Goal: Task Accomplishment & Management: Manage account settings

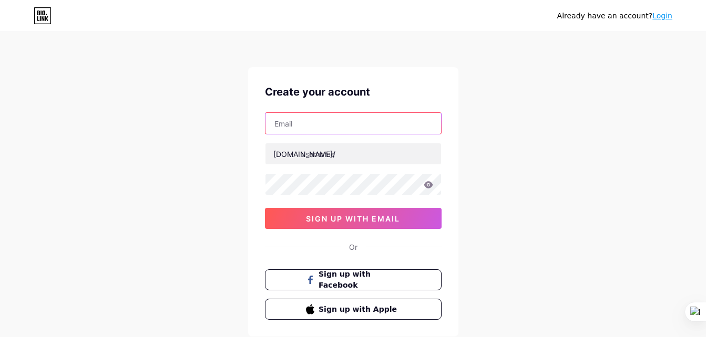
click at [357, 123] on input "text" at bounding box center [353, 123] width 176 height 21
type input "[EMAIL_ADDRESS][DOMAIN_NAME]"
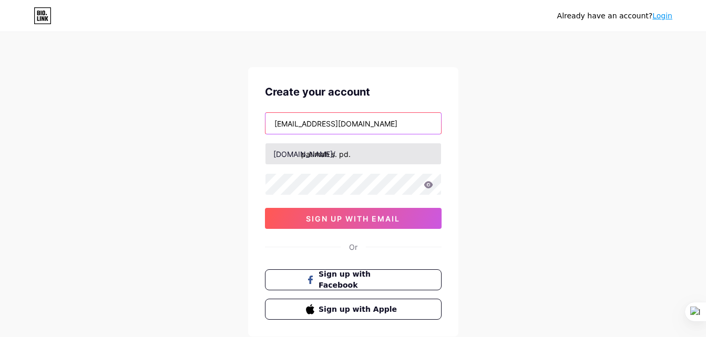
type input "patimah, s. pd."
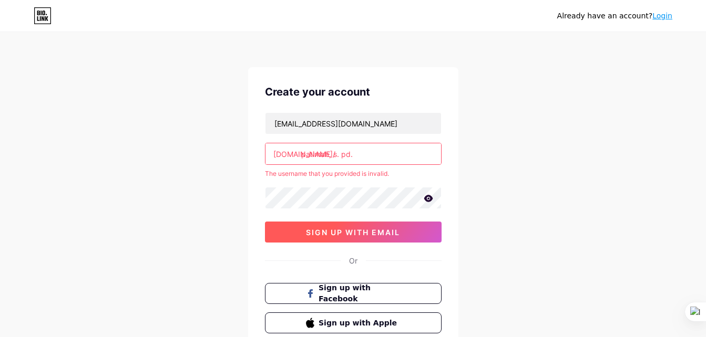
click at [394, 228] on span "sign up with email" at bounding box center [353, 232] width 94 height 9
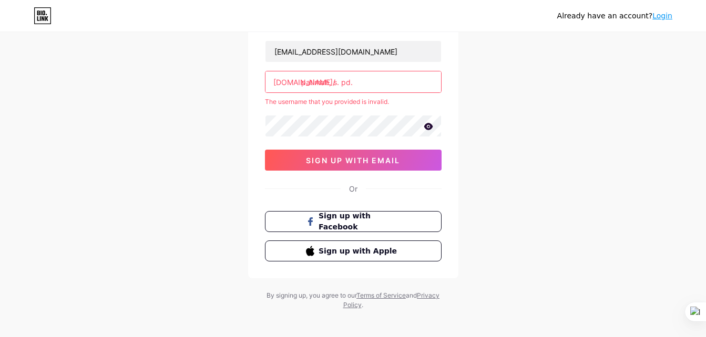
scroll to position [73, 0]
click at [662, 17] on link "Login" at bounding box center [662, 16] width 20 height 8
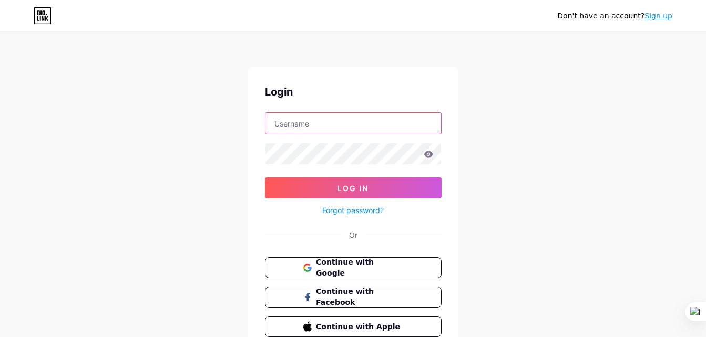
type input "patimah, s. pd."
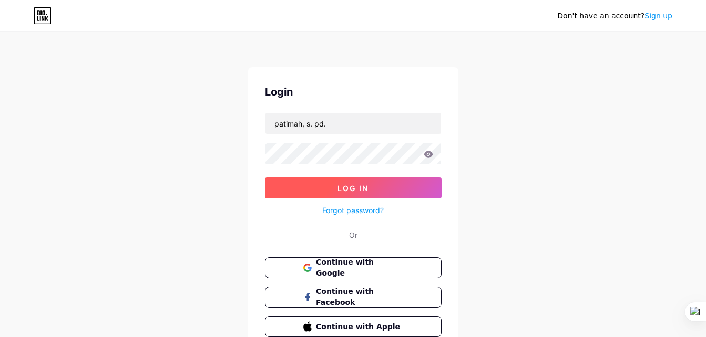
click at [390, 183] on button "Log In" at bounding box center [353, 188] width 177 height 21
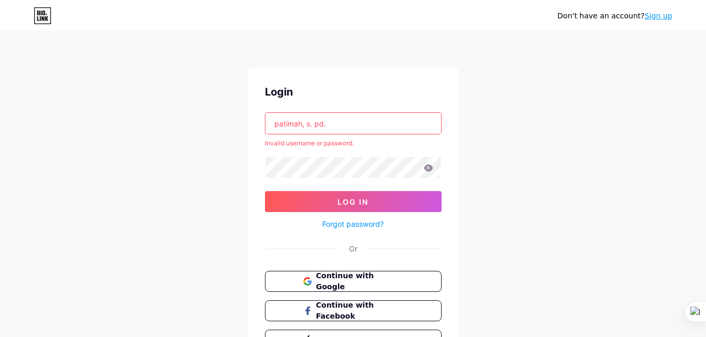
scroll to position [64, 0]
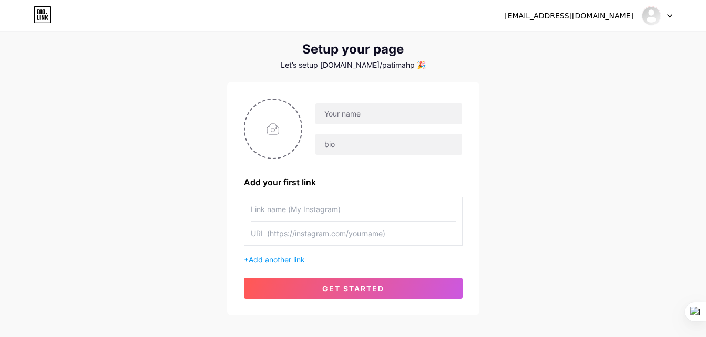
scroll to position [26, 0]
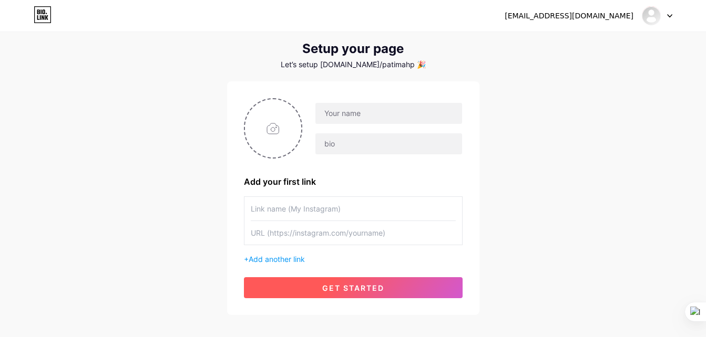
click at [388, 293] on button "get started" at bounding box center [353, 287] width 219 height 21
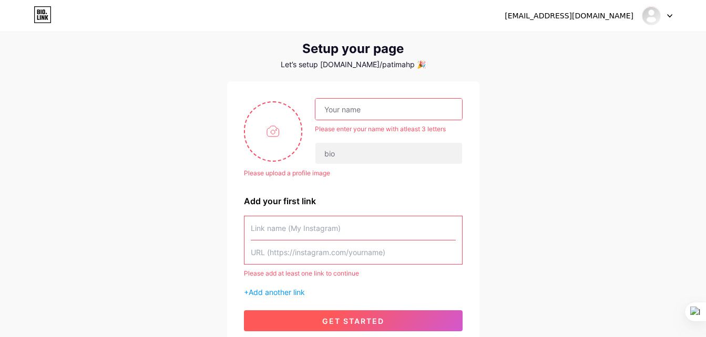
click at [376, 315] on button "get started" at bounding box center [353, 321] width 219 height 21
click at [371, 324] on span "get started" at bounding box center [353, 321] width 62 height 9
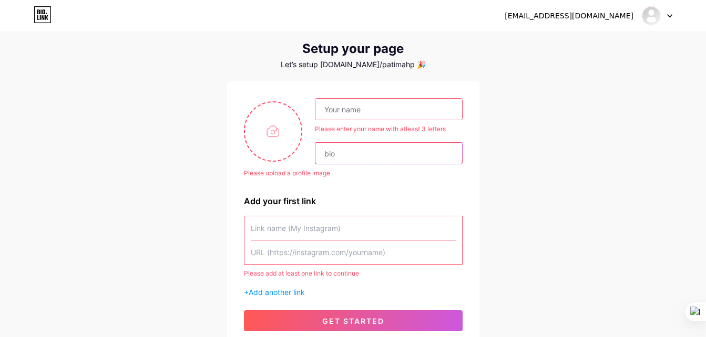
click at [336, 153] on input "text" at bounding box center [388, 153] width 146 height 21
click at [666, 15] on div at bounding box center [657, 15] width 30 height 19
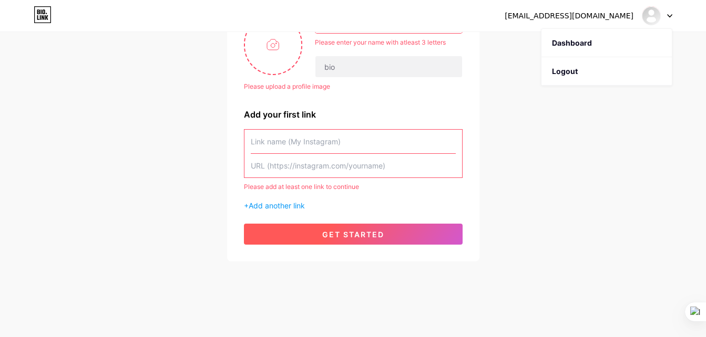
click at [383, 233] on span "get started" at bounding box center [353, 234] width 62 height 9
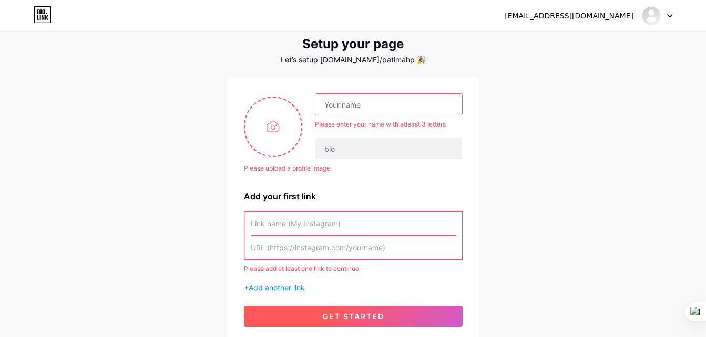
scroll to position [29, 0]
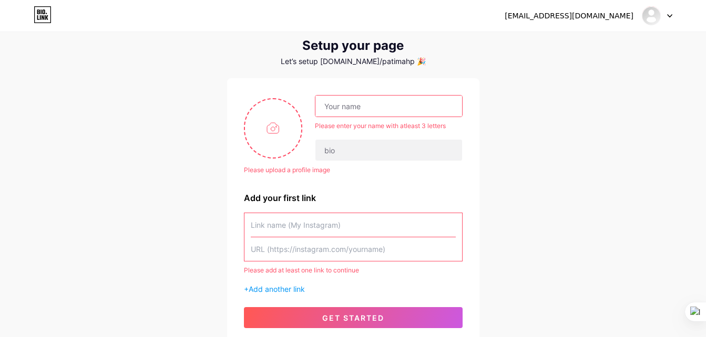
click at [363, 106] on input "text" at bounding box center [388, 106] width 146 height 21
type input "patimah, s. pd."
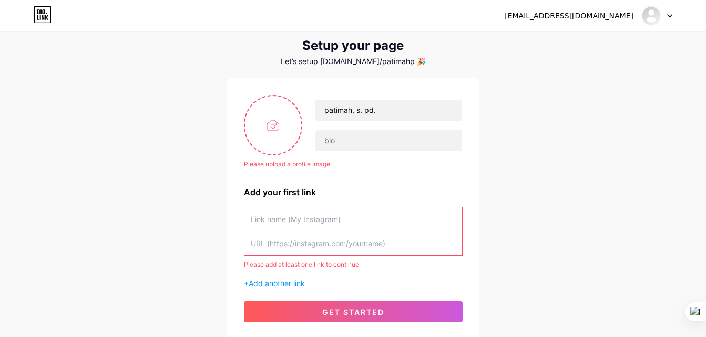
click at [363, 216] on input "text" at bounding box center [353, 220] width 205 height 24
click at [366, 137] on input "text" at bounding box center [388, 140] width 146 height 21
click at [357, 137] on input "text" at bounding box center [388, 140] width 146 height 21
click at [350, 218] on input "text" at bounding box center [353, 220] width 205 height 24
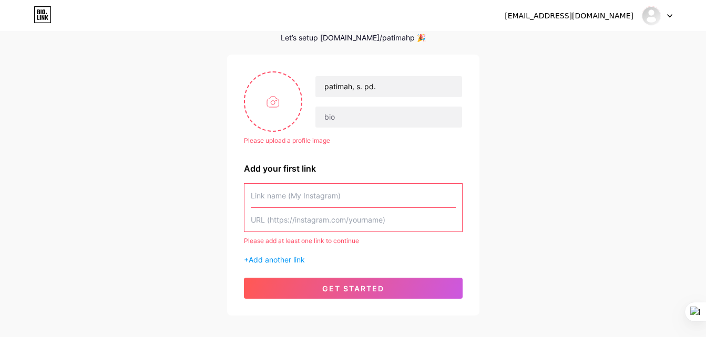
scroll to position [53, 0]
click at [395, 224] on input "text" at bounding box center [353, 220] width 205 height 24
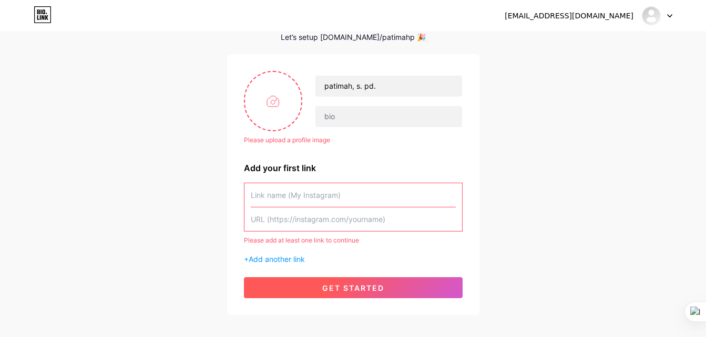
click at [370, 287] on span "get started" at bounding box center [353, 288] width 62 height 9
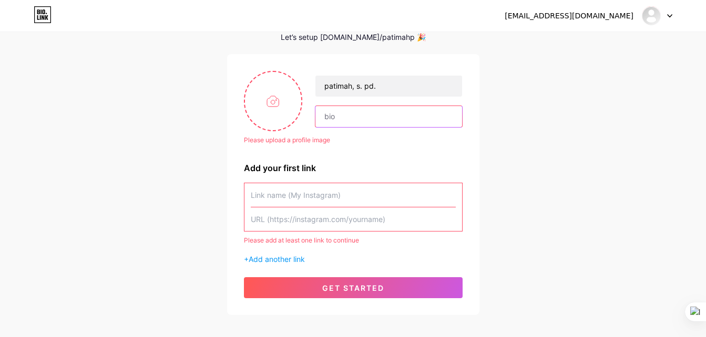
click at [377, 116] on input "text" at bounding box center [388, 116] width 146 height 21
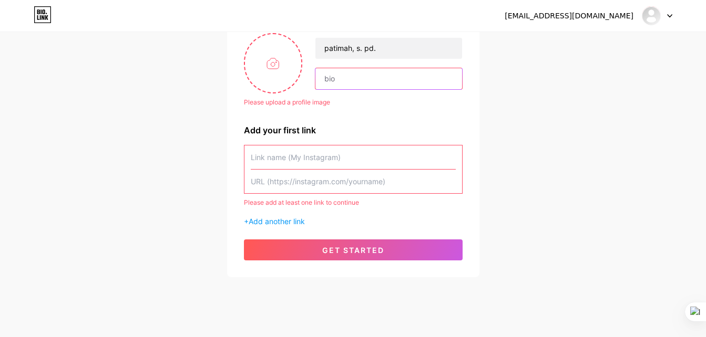
scroll to position [78, 0]
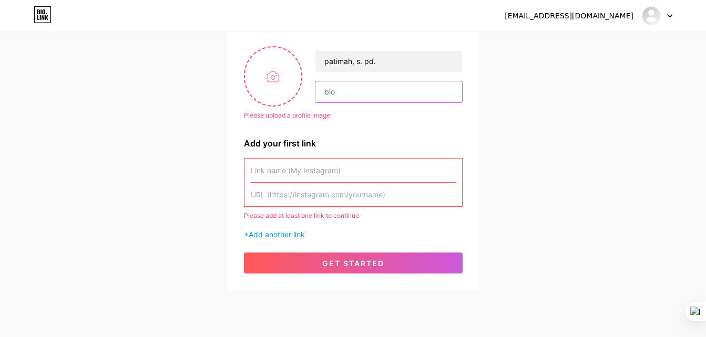
click at [335, 92] on input "text" at bounding box center [388, 91] width 146 height 21
type input "patimah1972"
click at [309, 143] on div "Add your first link" at bounding box center [353, 143] width 219 height 13
click at [332, 170] on input "text" at bounding box center [353, 171] width 205 height 24
click at [346, 172] on input "text" at bounding box center [353, 171] width 205 height 24
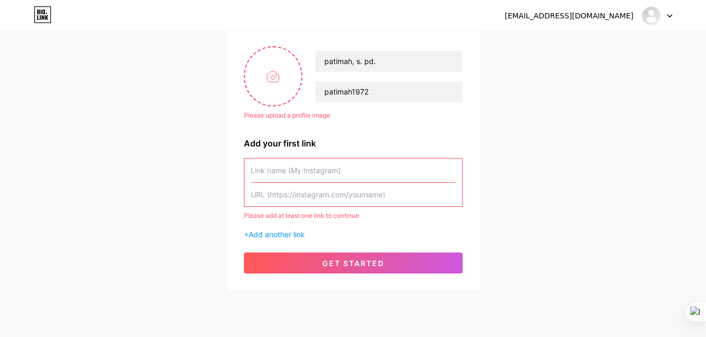
click at [512, 204] on div "patimah572@guru.sd.belajar.id Dashboard Logout Setup your page Let’s setup bio.…" at bounding box center [353, 123] width 706 height 402
click at [667, 17] on icon at bounding box center [669, 16] width 5 height 4
click at [594, 43] on link "Dashboard" at bounding box center [606, 43] width 130 height 28
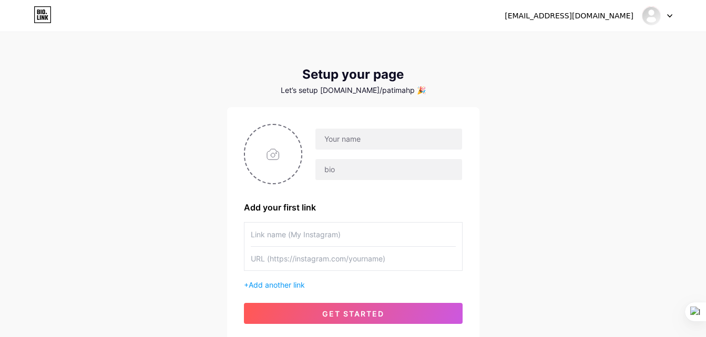
click at [669, 13] on div at bounding box center [657, 15] width 30 height 19
click at [582, 74] on li "Logout" at bounding box center [606, 71] width 130 height 28
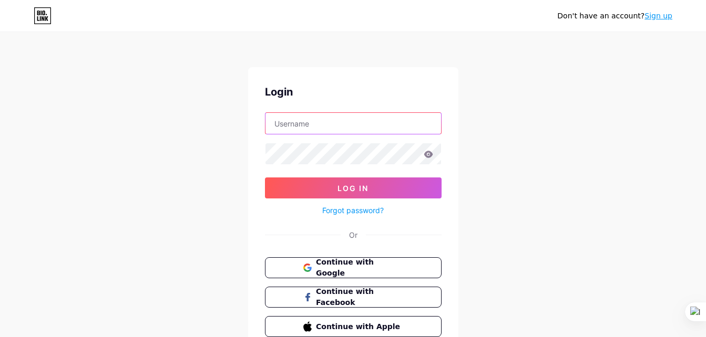
type input "patimah, s. pd."
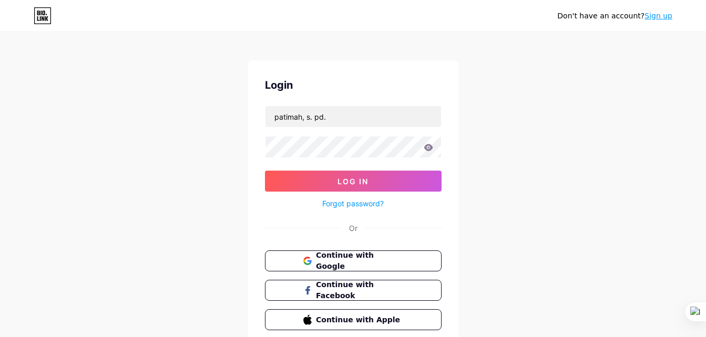
scroll to position [7, 0]
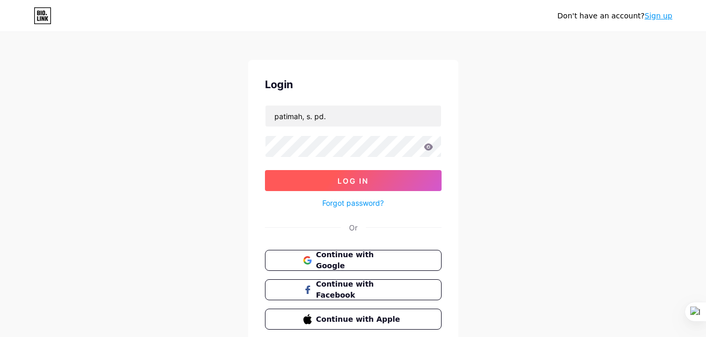
click at [359, 186] on button "Log In" at bounding box center [353, 180] width 177 height 21
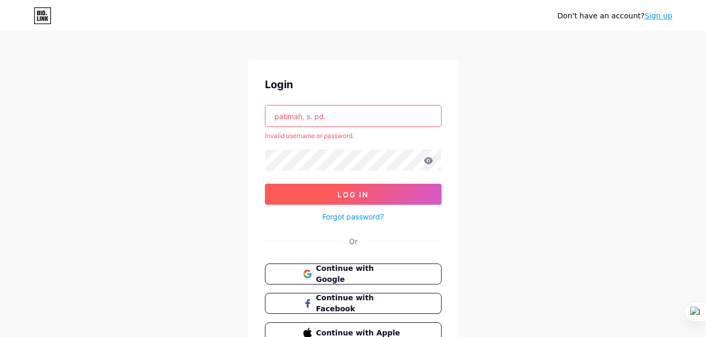
click at [373, 199] on button "Log In" at bounding box center [353, 194] width 177 height 21
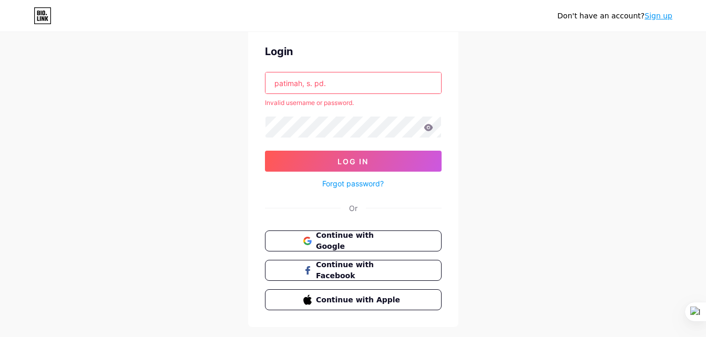
scroll to position [40, 0]
click at [382, 243] on span "Continue with Google" at bounding box center [359, 242] width 88 height 23
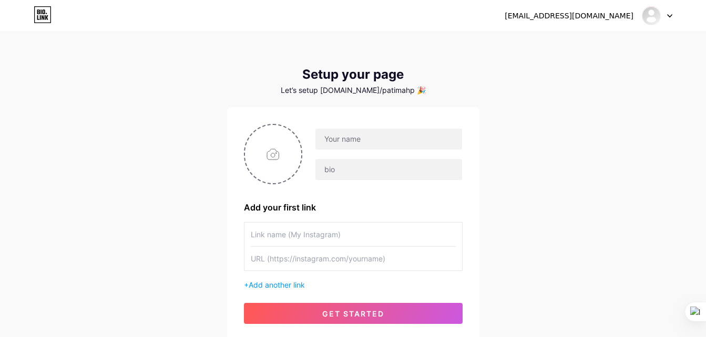
click at [669, 16] on icon at bounding box center [669, 16] width 4 height 3
click at [590, 75] on li "Logout" at bounding box center [606, 71] width 130 height 28
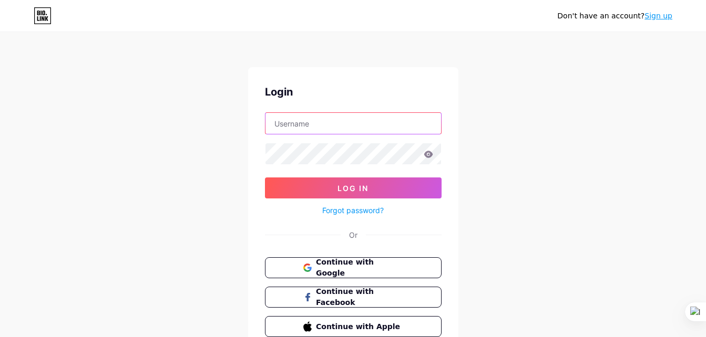
type input "patimah, s. pd."
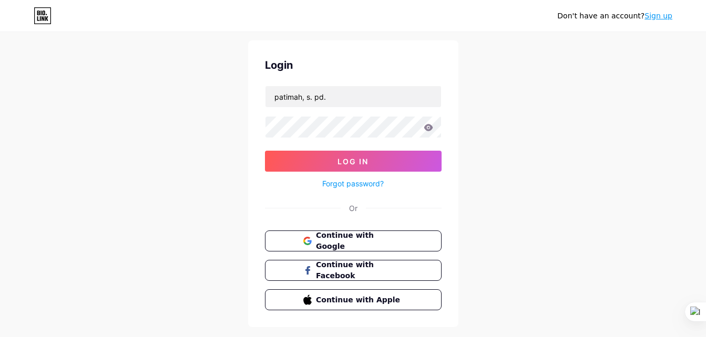
scroll to position [27, 0]
click at [377, 184] on link "Forgot password?" at bounding box center [352, 183] width 61 height 11
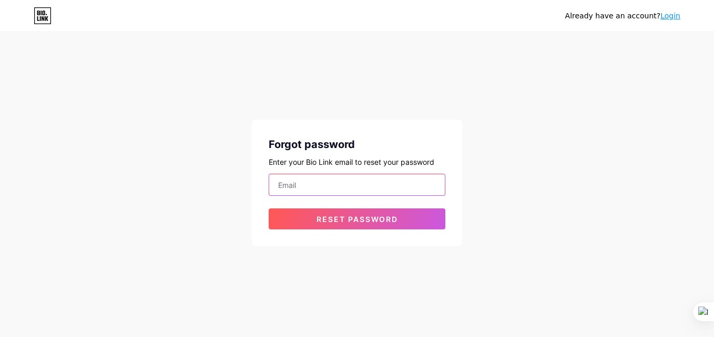
click at [310, 187] on input "email" at bounding box center [357, 184] width 176 height 21
type input "[EMAIL_ADDRESS][DOMAIN_NAME]"
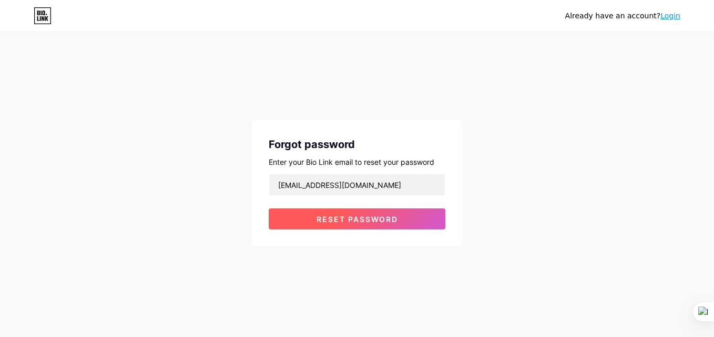
click at [348, 222] on span "Reset password" at bounding box center [356, 219] width 81 height 9
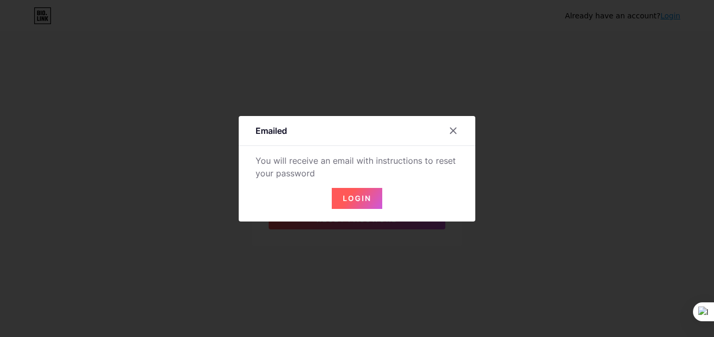
click at [350, 200] on span "Login" at bounding box center [357, 198] width 28 height 9
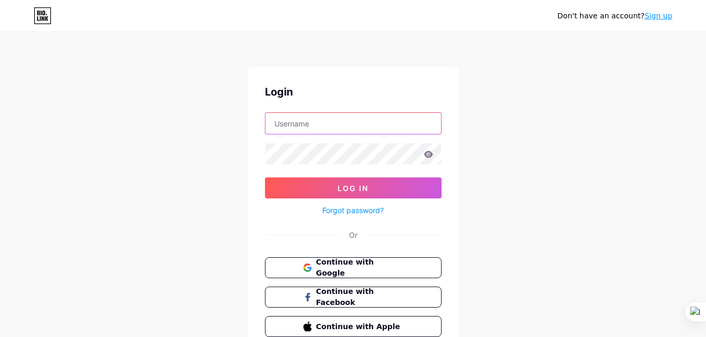
type input "patimah, s. pd."
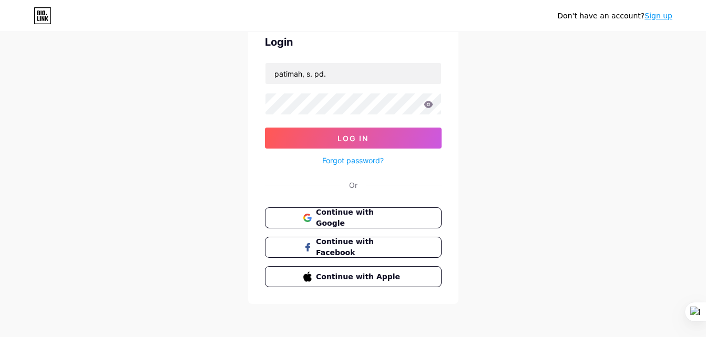
click at [663, 16] on link "Sign up" at bounding box center [658, 16] width 28 height 8
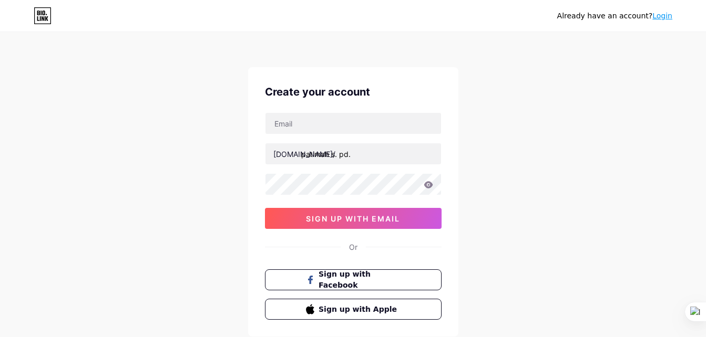
type input "patimah, s. pd."
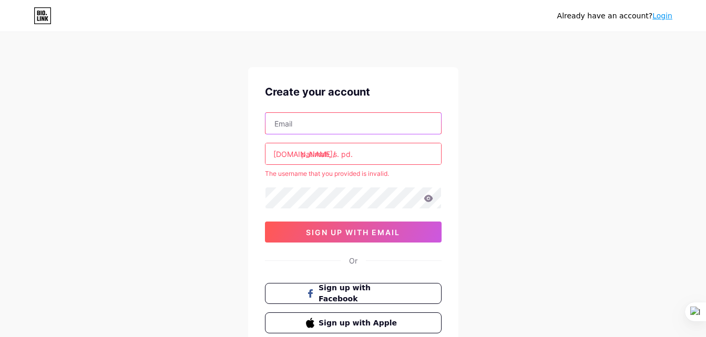
click at [322, 125] on input "text" at bounding box center [353, 123] width 176 height 21
click at [490, 176] on div "Already have an account? Login Create your account bio.link/ patimah, s. pd. Th…" at bounding box center [353, 208] width 706 height 416
click at [300, 122] on input "text" at bounding box center [353, 123] width 176 height 21
type input "[EMAIL_ADDRESS][DOMAIN_NAME]"
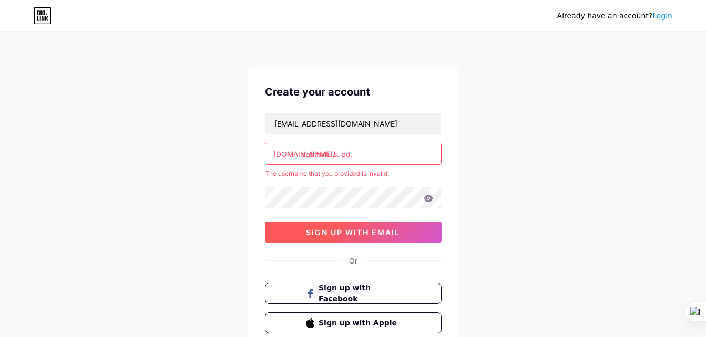
click at [339, 231] on span "sign up with email" at bounding box center [353, 232] width 94 height 9
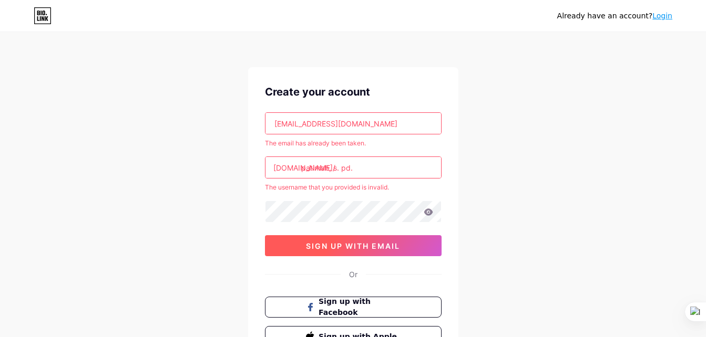
click at [347, 249] on span "sign up with email" at bounding box center [353, 246] width 94 height 9
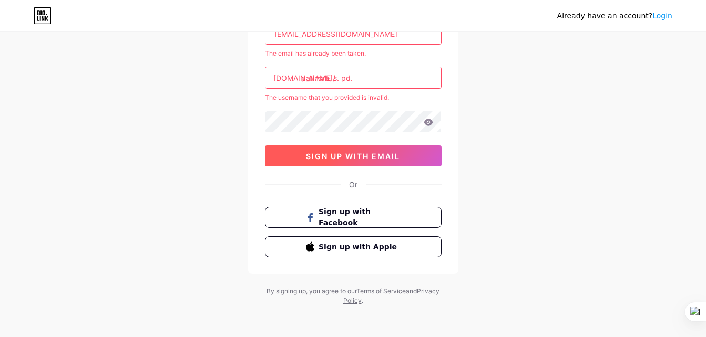
scroll to position [90, 0]
click at [401, 158] on button "sign up with email" at bounding box center [353, 155] width 177 height 21
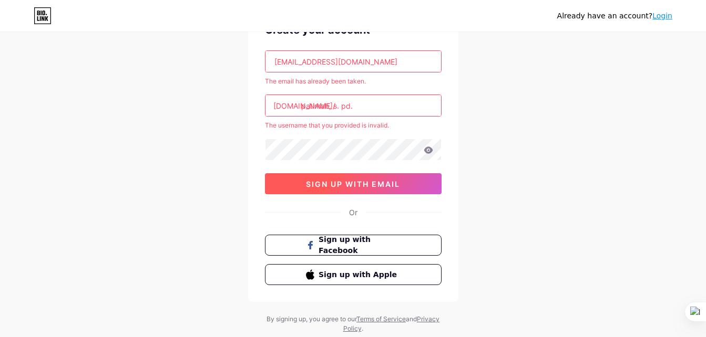
scroll to position [61, 0]
click at [370, 186] on span "sign up with email" at bounding box center [353, 184] width 94 height 9
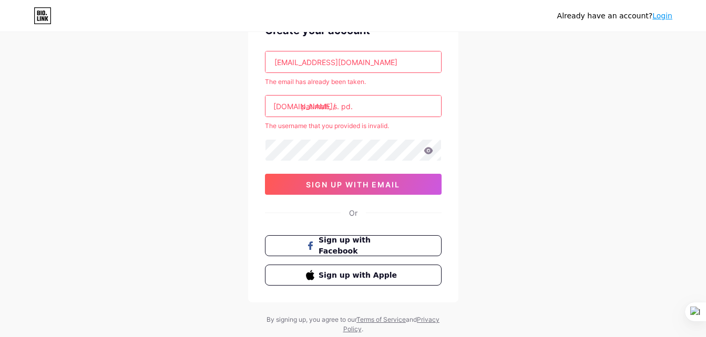
click at [658, 18] on link "Login" at bounding box center [662, 16] width 20 height 8
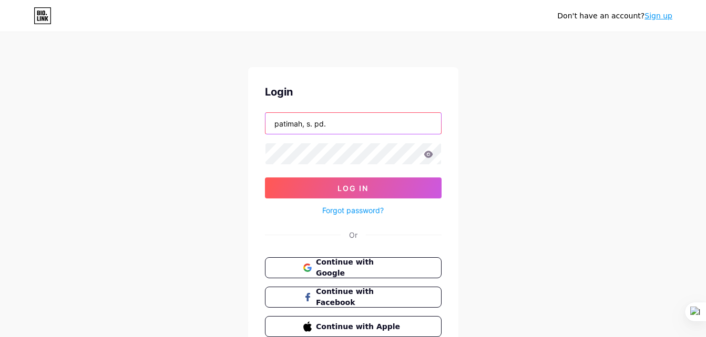
type input "[EMAIL_ADDRESS][DOMAIN_NAME]"
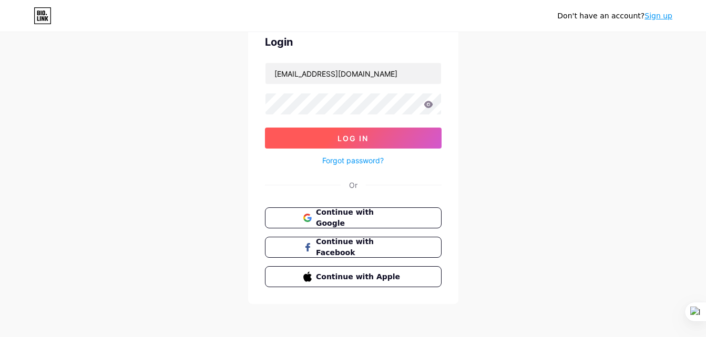
click at [361, 136] on span "Log In" at bounding box center [352, 138] width 31 height 9
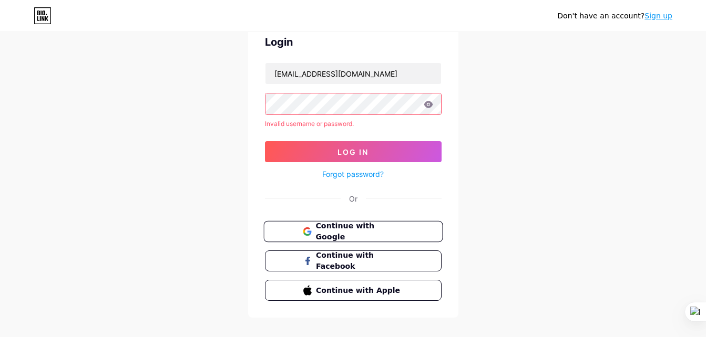
click at [342, 229] on span "Continue with Google" at bounding box center [359, 232] width 88 height 23
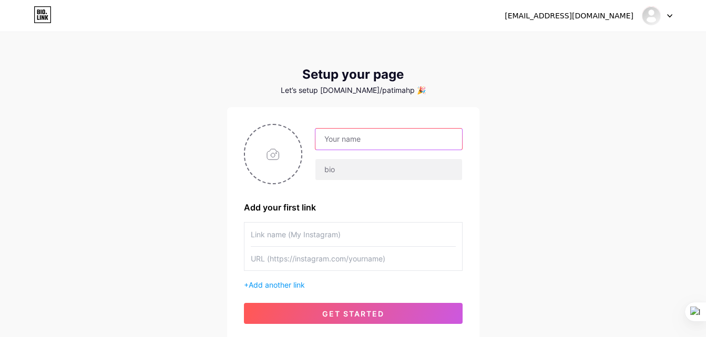
click at [389, 145] on input "text" at bounding box center [388, 139] width 146 height 21
type input "patimah, s. pd."
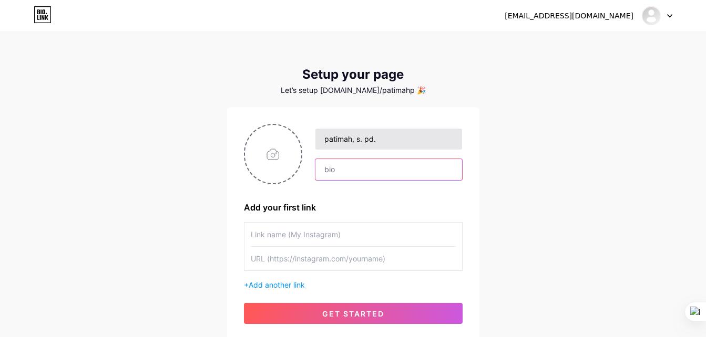
type input "patimah1972"
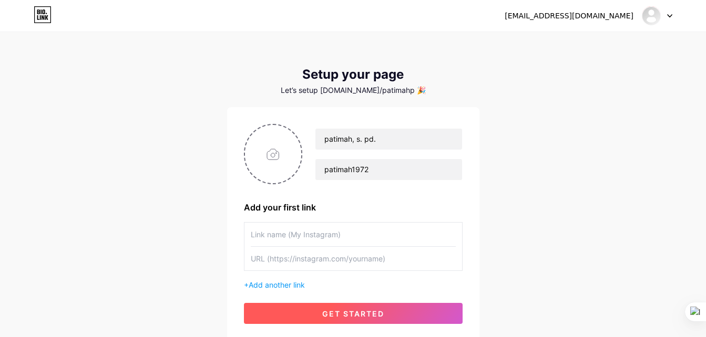
click at [375, 312] on span "get started" at bounding box center [353, 313] width 62 height 9
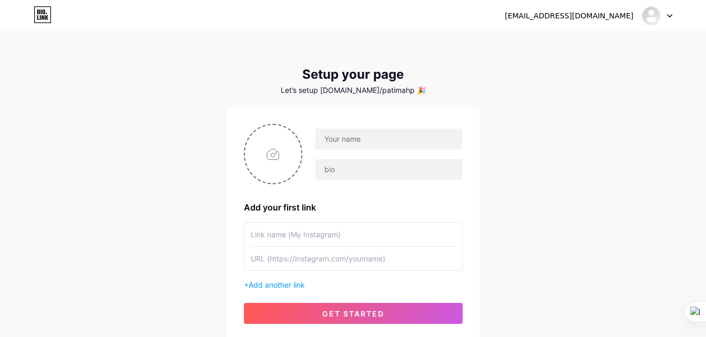
click at [666, 17] on div at bounding box center [657, 15] width 30 height 19
click at [576, 67] on li "Logout" at bounding box center [606, 71] width 130 height 28
click at [567, 69] on li "Logout" at bounding box center [606, 71] width 130 height 28
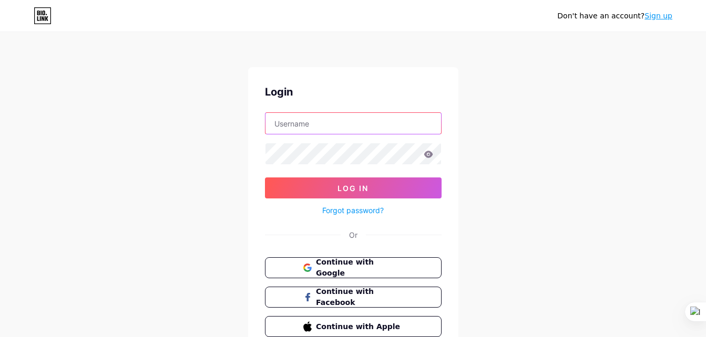
type input "[EMAIL_ADDRESS][DOMAIN_NAME]"
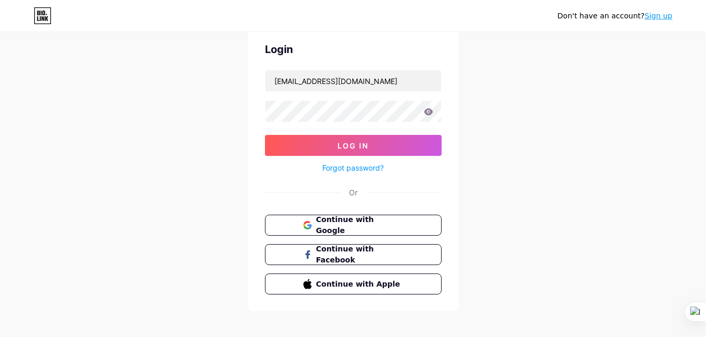
scroll to position [43, 0]
click at [362, 226] on span "Continue with Google" at bounding box center [359, 225] width 88 height 23
